Goal: Transaction & Acquisition: Purchase product/service

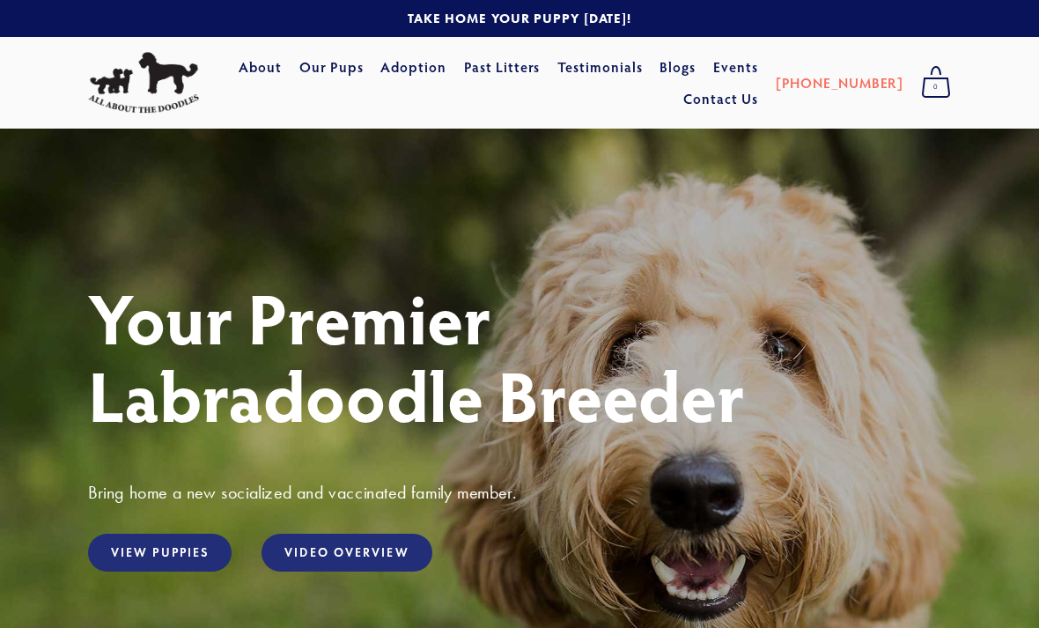
click at [446, 70] on link "Adoption" at bounding box center [413, 67] width 66 height 32
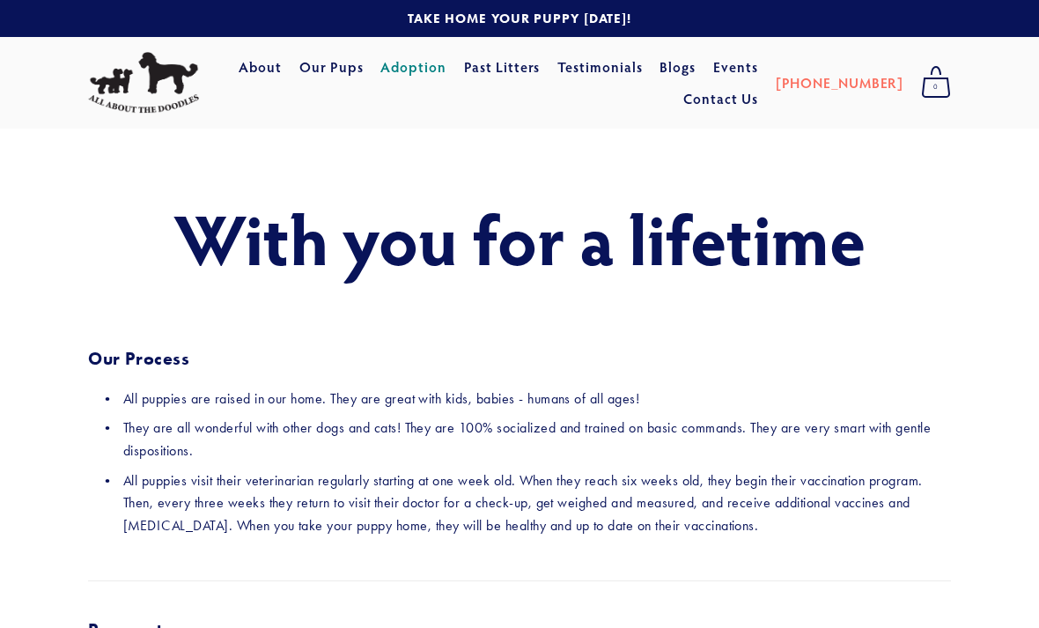
click at [364, 68] on link "Our Pups" at bounding box center [331, 67] width 64 height 32
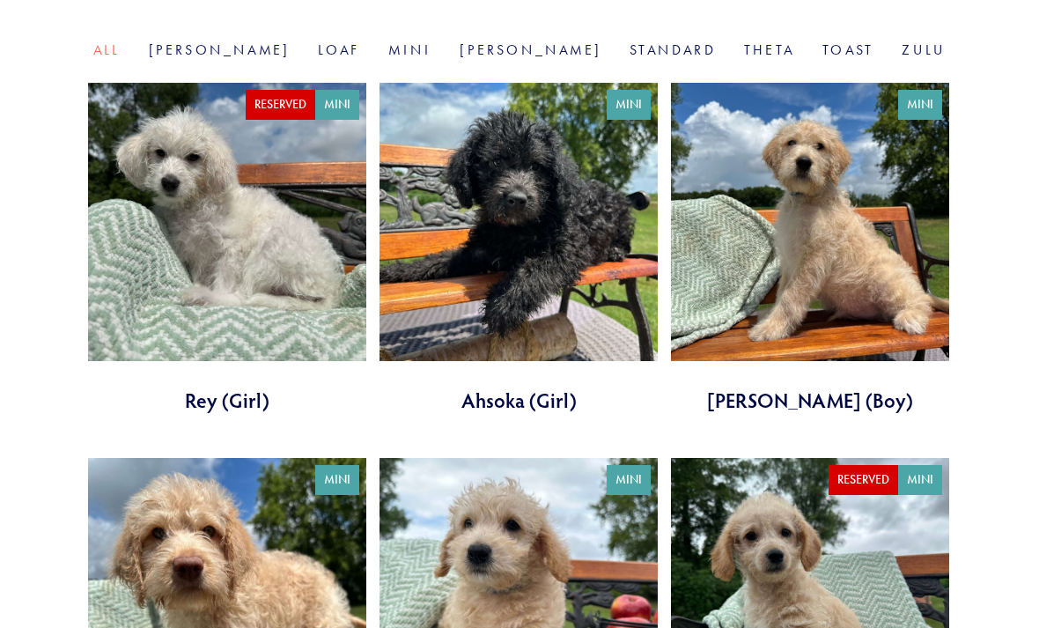
scroll to position [666, 0]
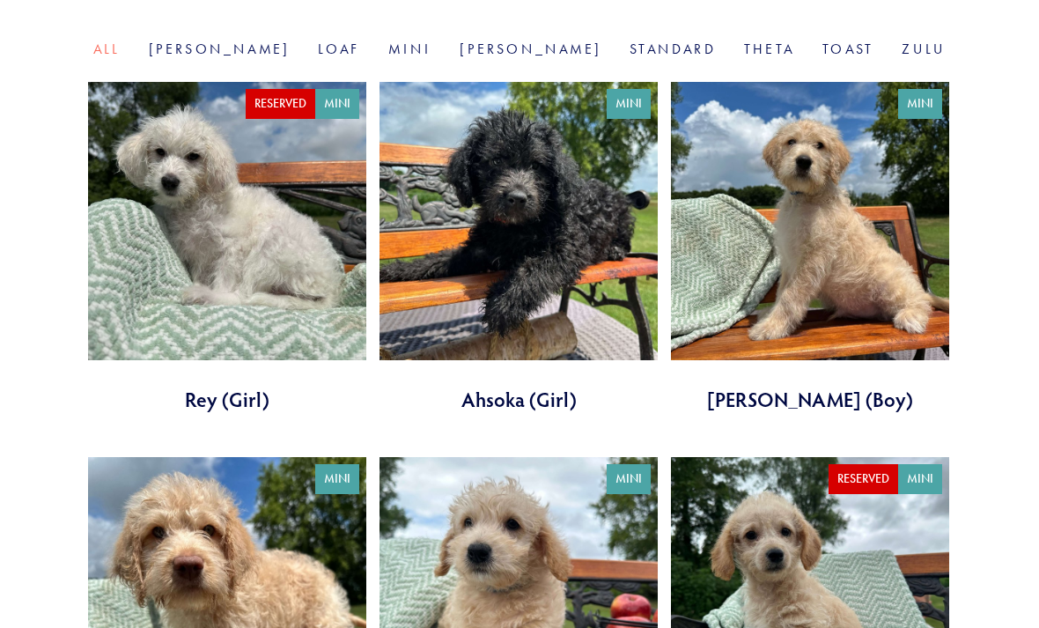
click at [446, 251] on link at bounding box center [518, 247] width 278 height 331
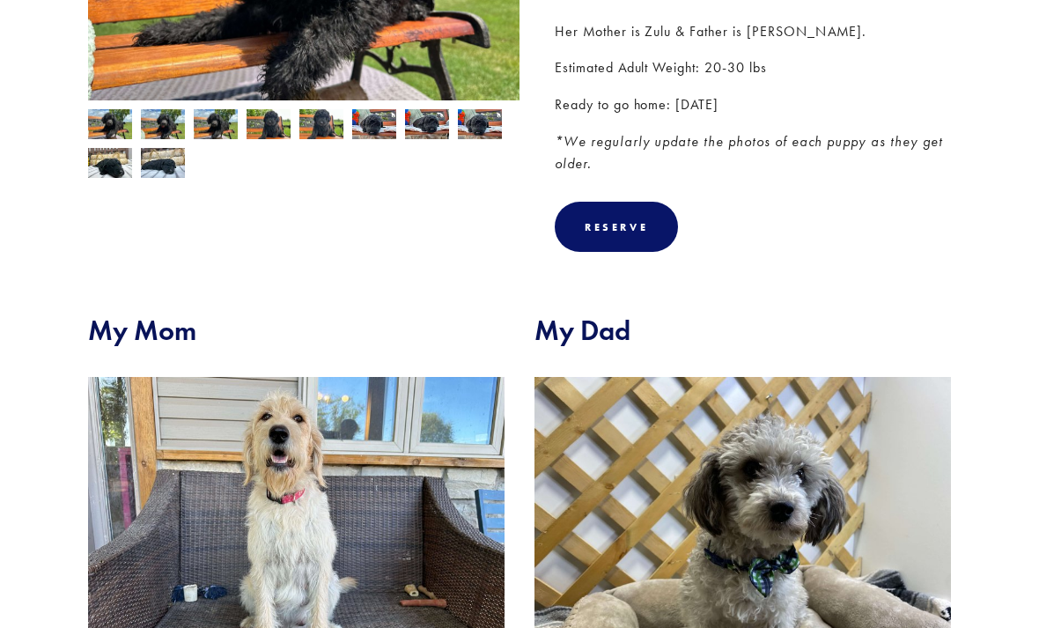
scroll to position [483, 0]
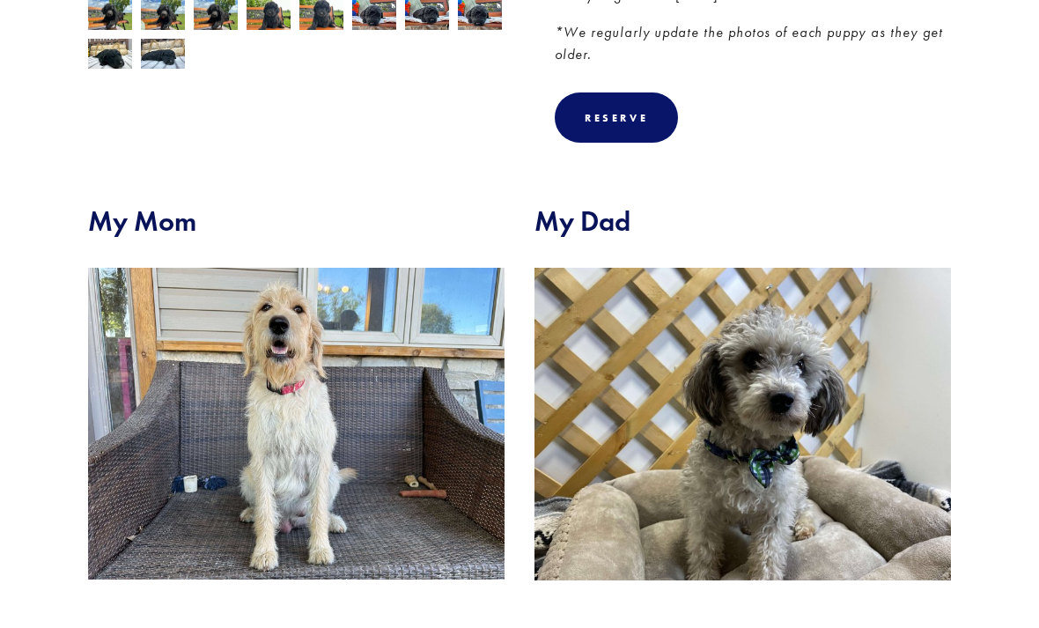
scroll to position [578, 0]
